Goal: Information Seeking & Learning: Learn about a topic

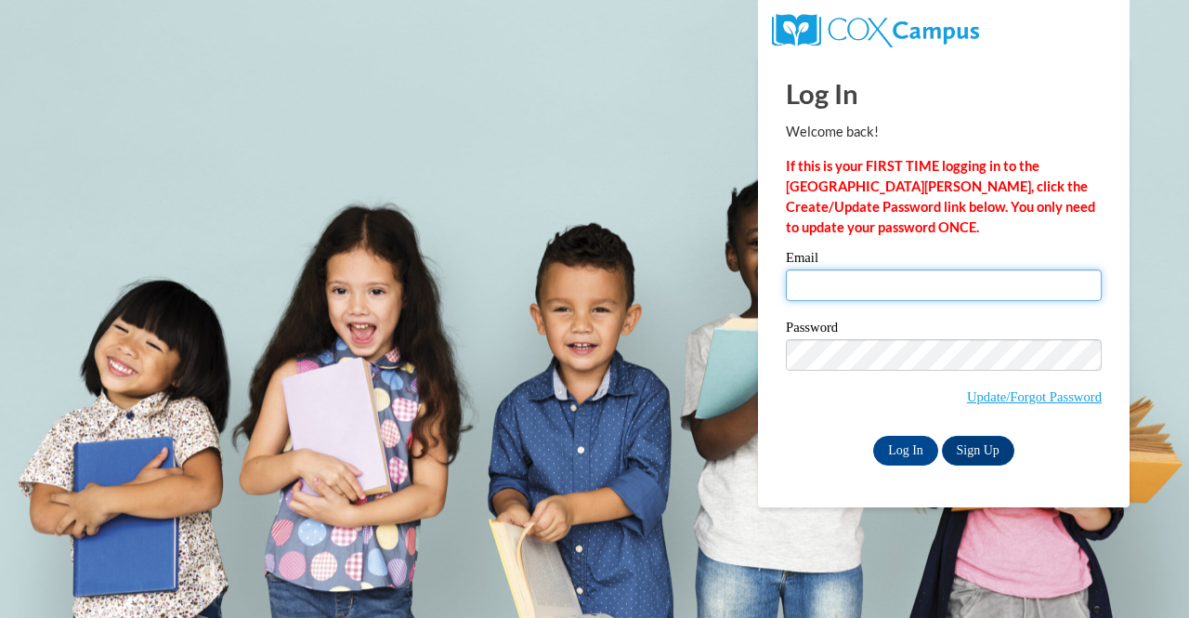
click at [820, 275] on input "Email" at bounding box center [944, 285] width 316 height 32
type input "[EMAIL_ADDRESS][DOMAIN_NAME]"
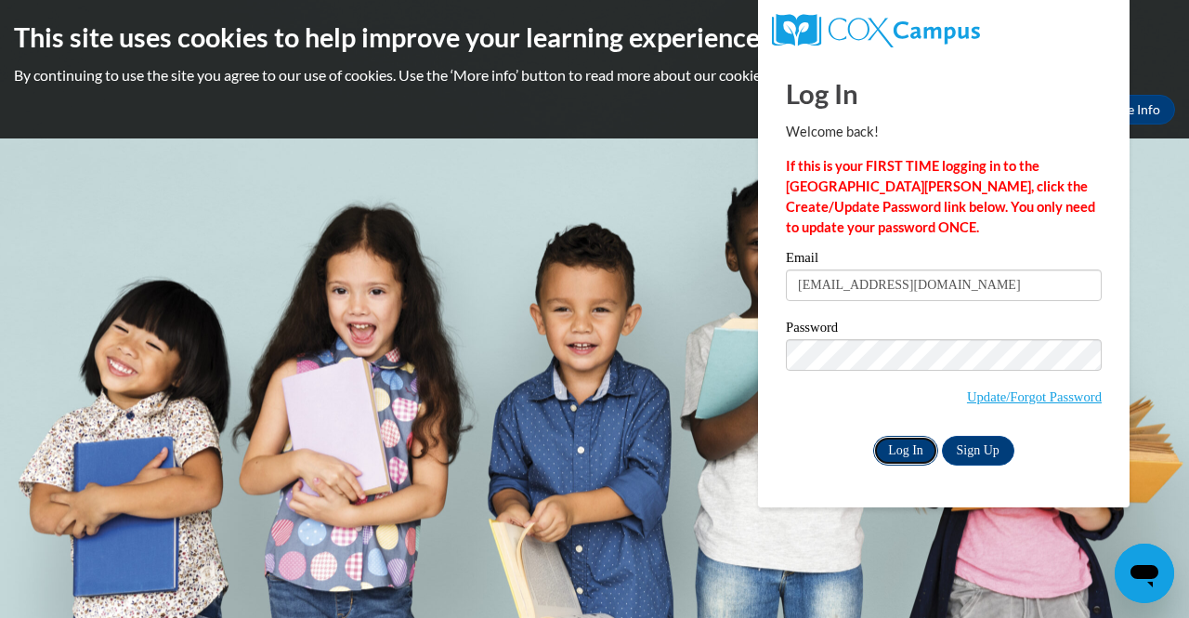
click at [901, 451] on input "Log In" at bounding box center [905, 451] width 65 height 30
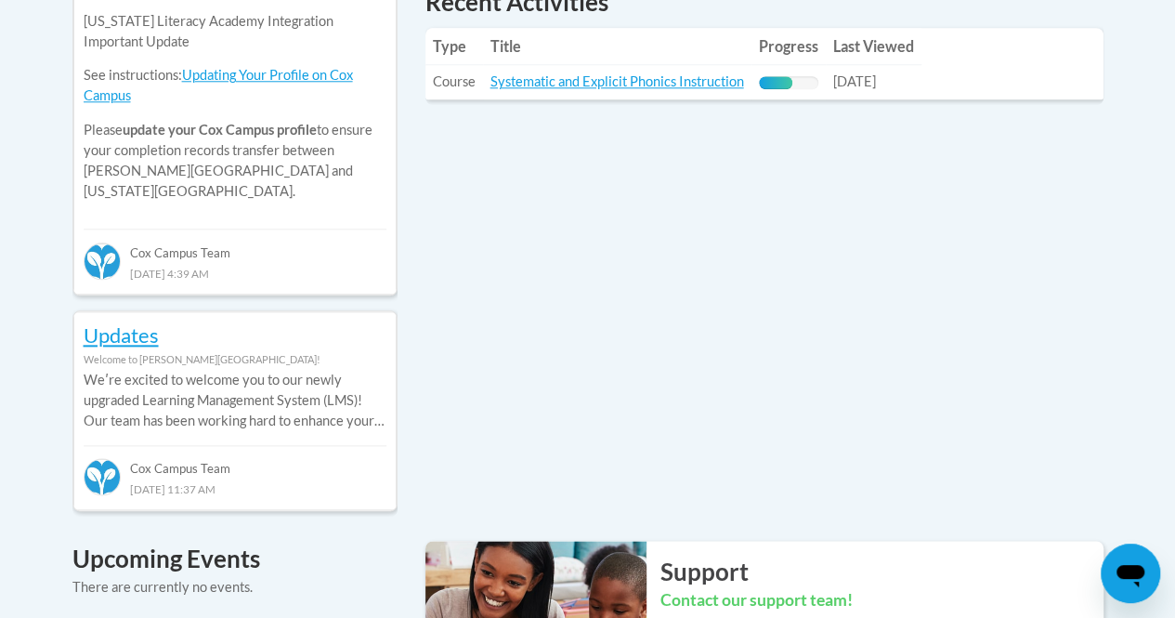
scroll to position [928, 0]
click at [682, 93] on td "Title: Systematic and Explicit Phonics Instruction" at bounding box center [617, 81] width 269 height 34
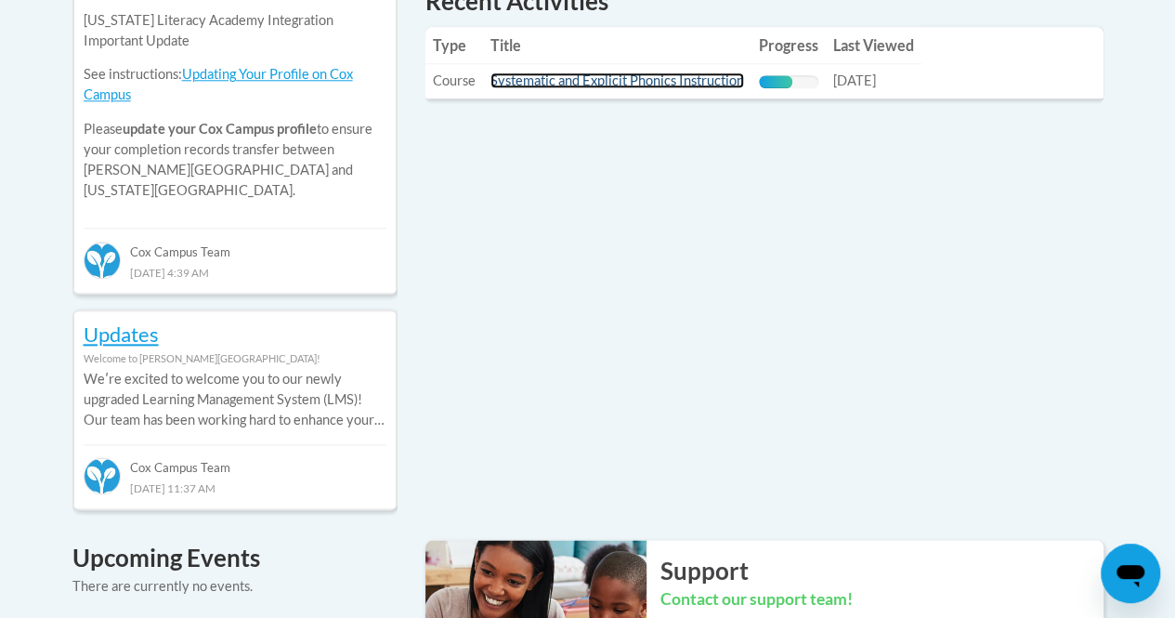
click at [679, 79] on link "Systematic and Explicit Phonics Instruction" at bounding box center [618, 80] width 254 height 16
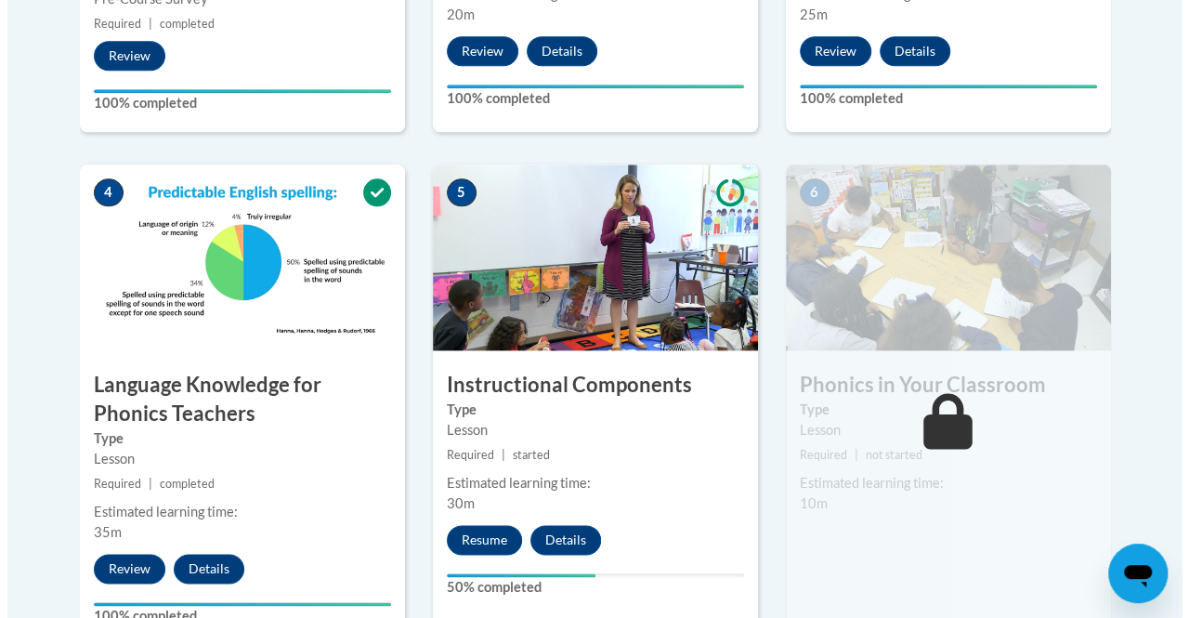
scroll to position [992, 0]
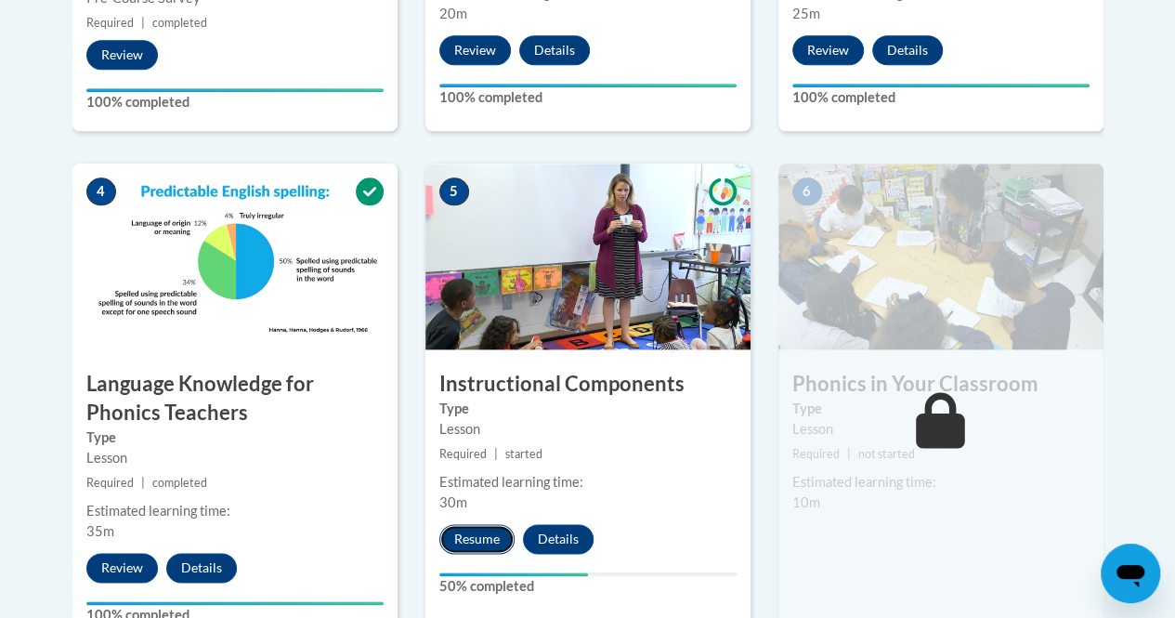
click at [452, 535] on button "Resume" at bounding box center [476, 539] width 75 height 30
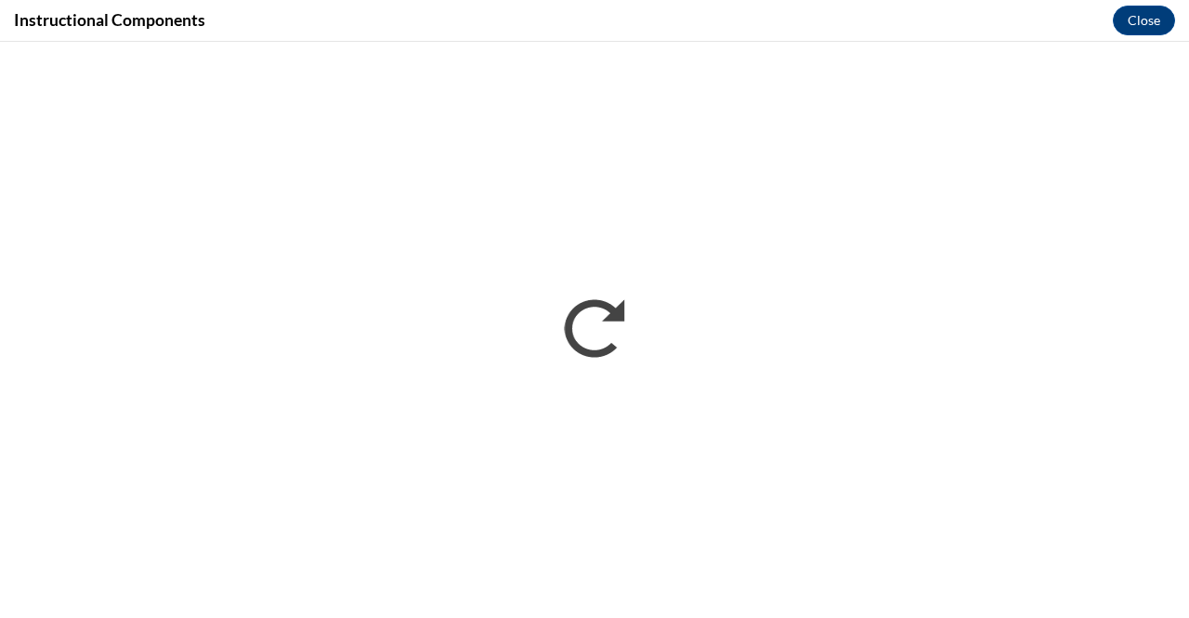
scroll to position [0, 0]
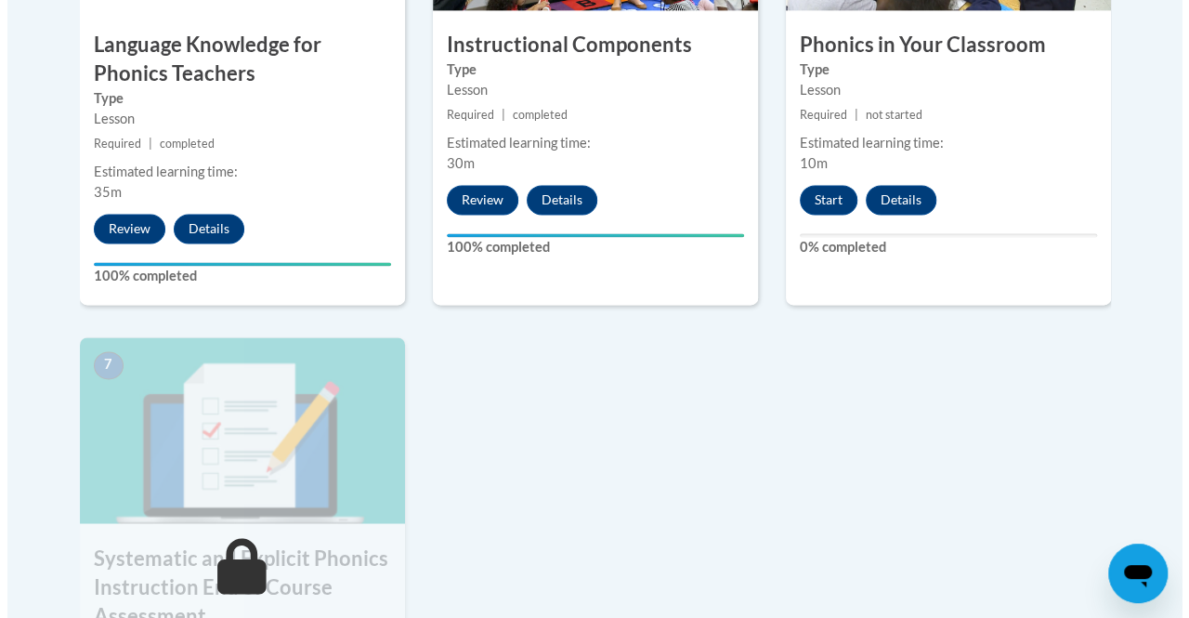
scroll to position [1327, 0]
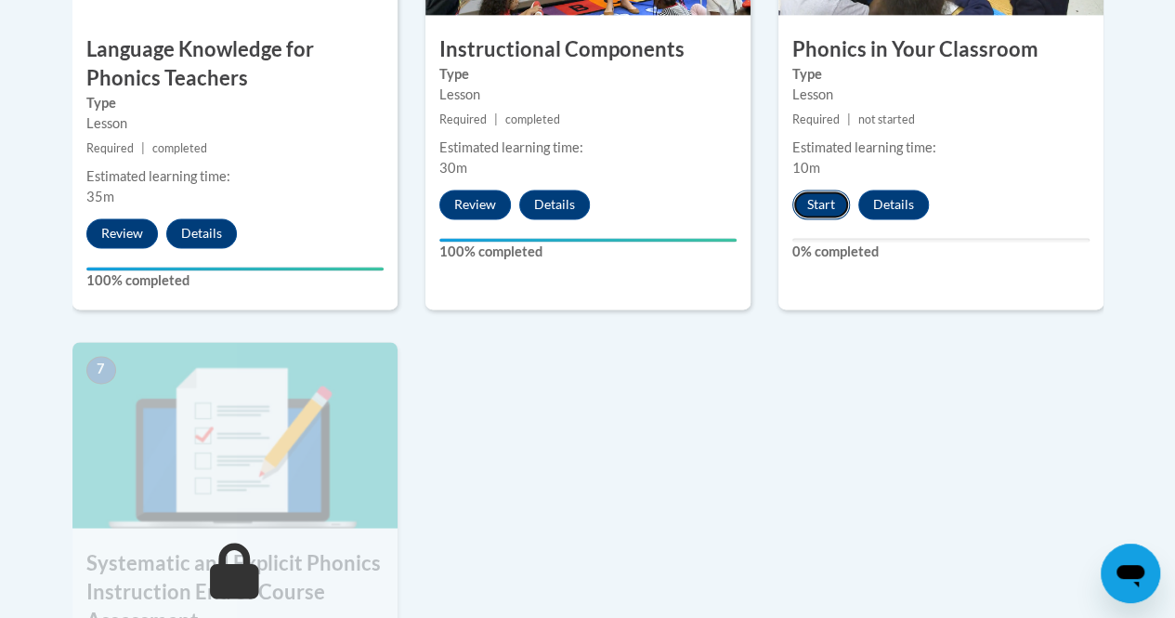
click at [835, 203] on button "Start" at bounding box center [822, 205] width 58 height 30
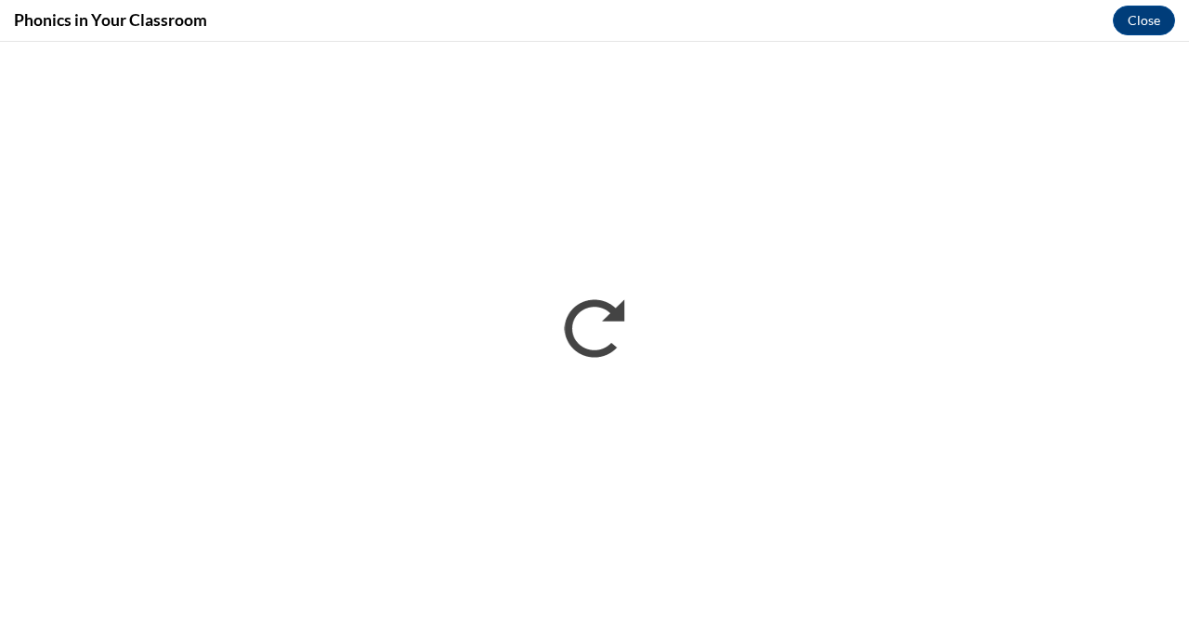
scroll to position [0, 0]
